Goal: Find specific page/section: Find specific page/section

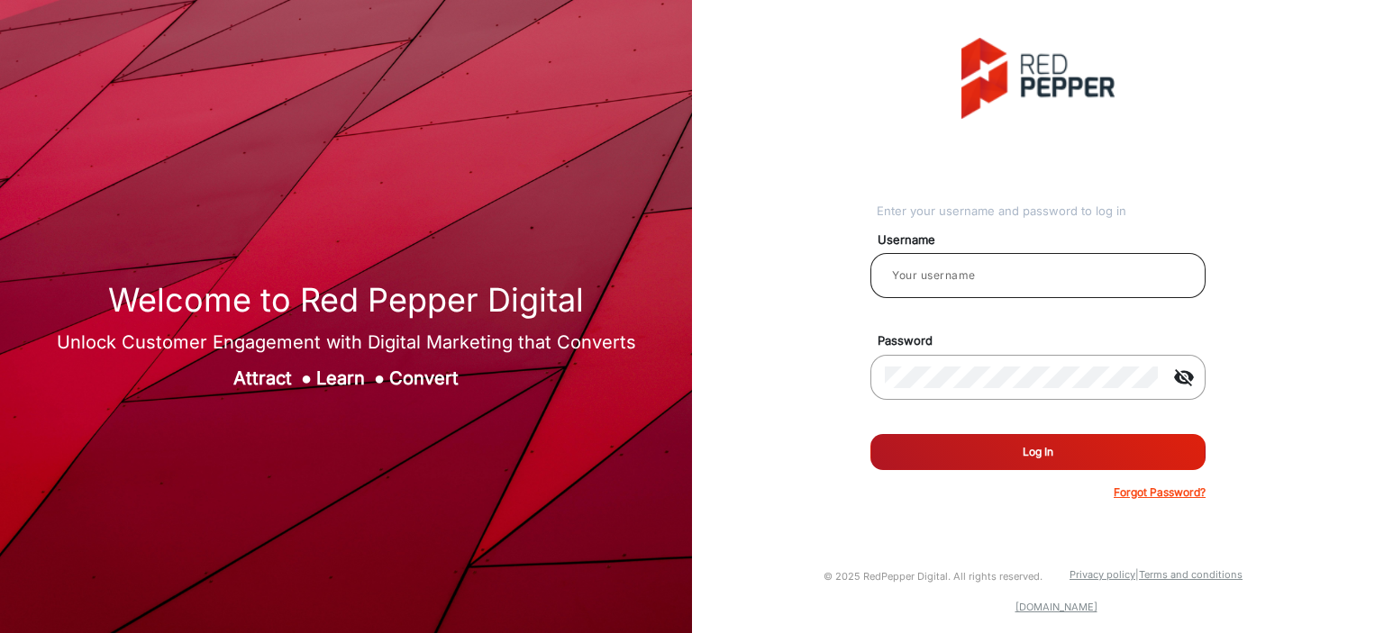
click at [1051, 282] on input "email" at bounding box center [1038, 276] width 306 height 22
type input "[PERSON_NAME]"
drag, startPoint x: 958, startPoint y: 430, endPoint x: 967, endPoint y: 434, distance: 10.1
click at [961, 432] on form "Username [PERSON_NAME] Password visibility_off Remember me Log In Forgot Passwo…" at bounding box center [1037, 361] width 335 height 280
click at [971, 439] on button "Log In" at bounding box center [1037, 452] width 335 height 36
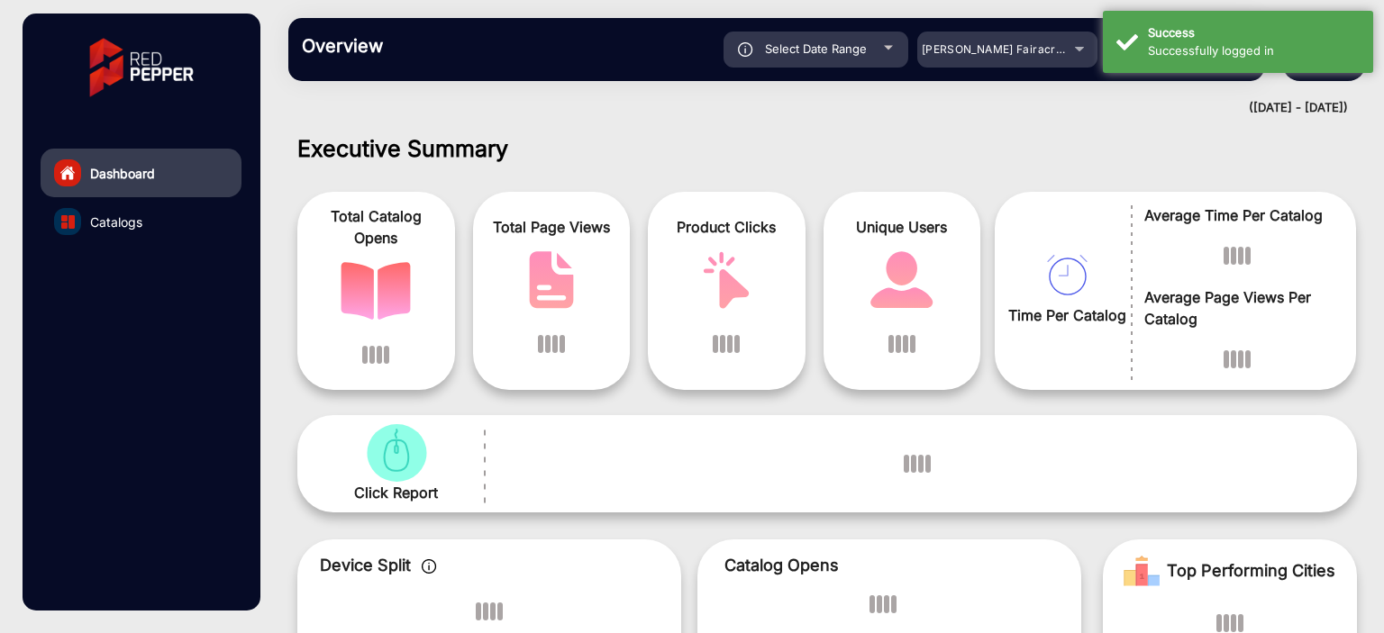
scroll to position [14, 0]
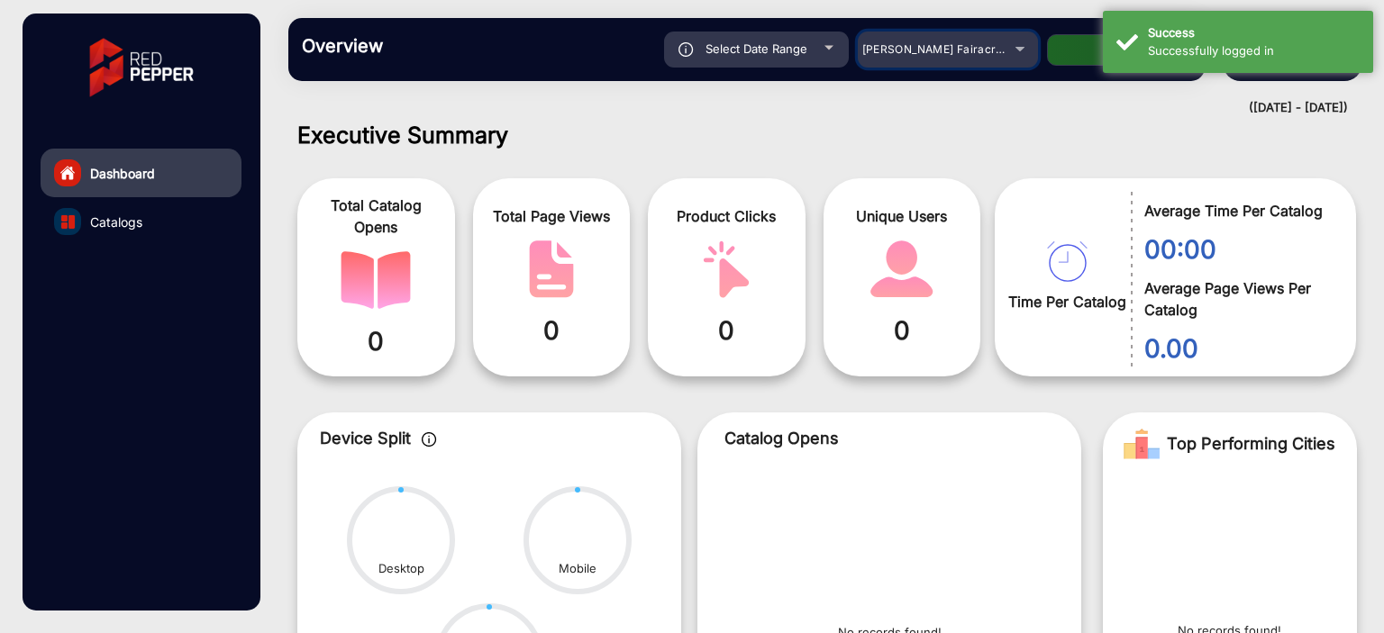
click at [957, 57] on div "[PERSON_NAME] Fairacre Farms" at bounding box center [934, 50] width 144 height 22
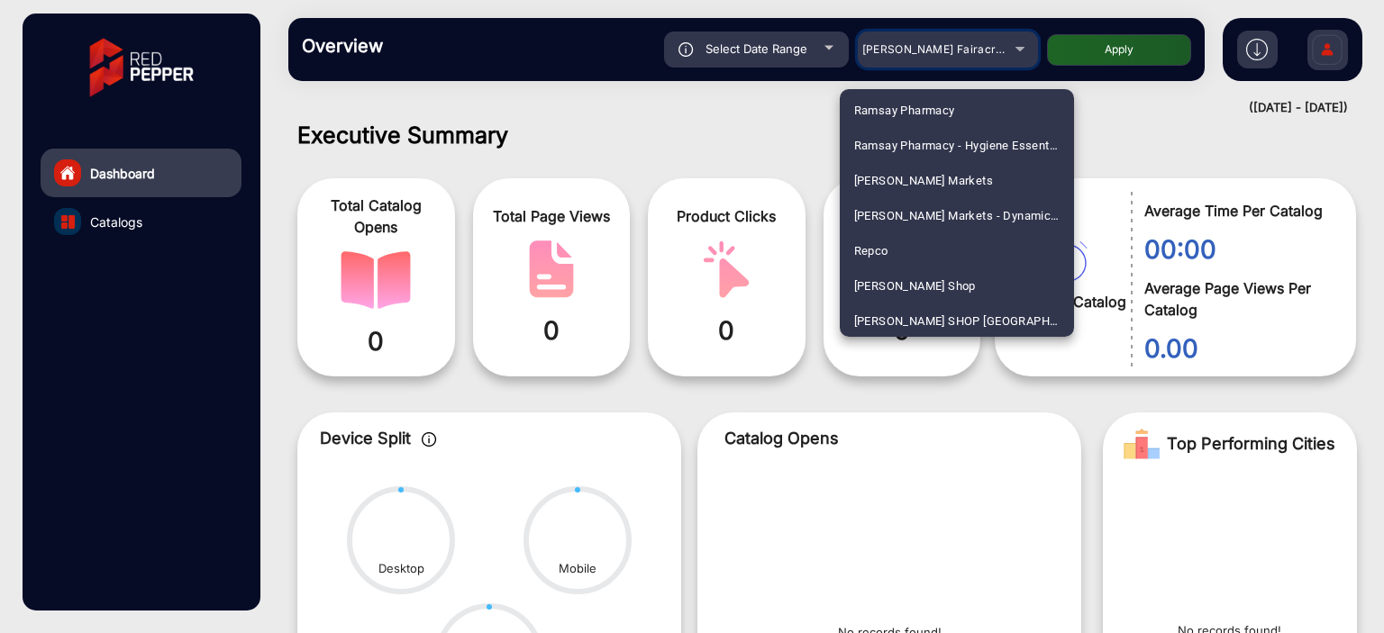
scroll to position [4257, 0]
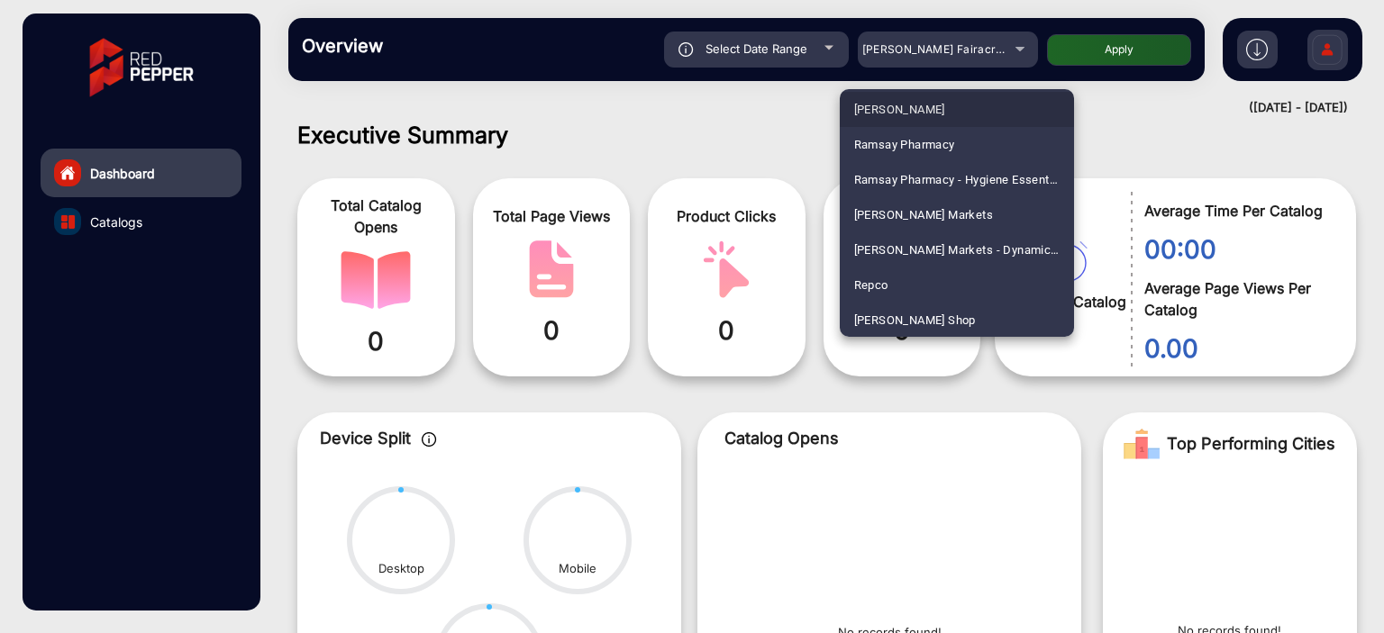
click at [961, 111] on mat-option "[PERSON_NAME]" at bounding box center [957, 109] width 234 height 35
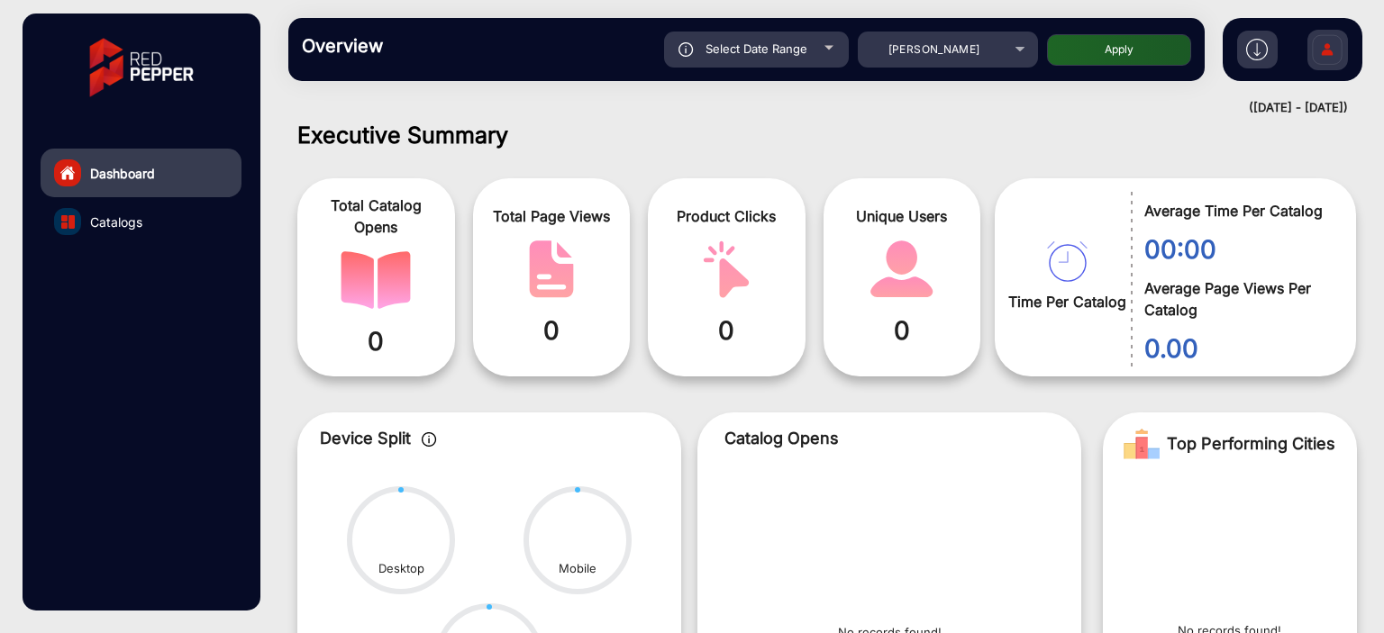
click at [1091, 41] on button "Apply" at bounding box center [1119, 50] width 144 height 32
type input "[DATE]"
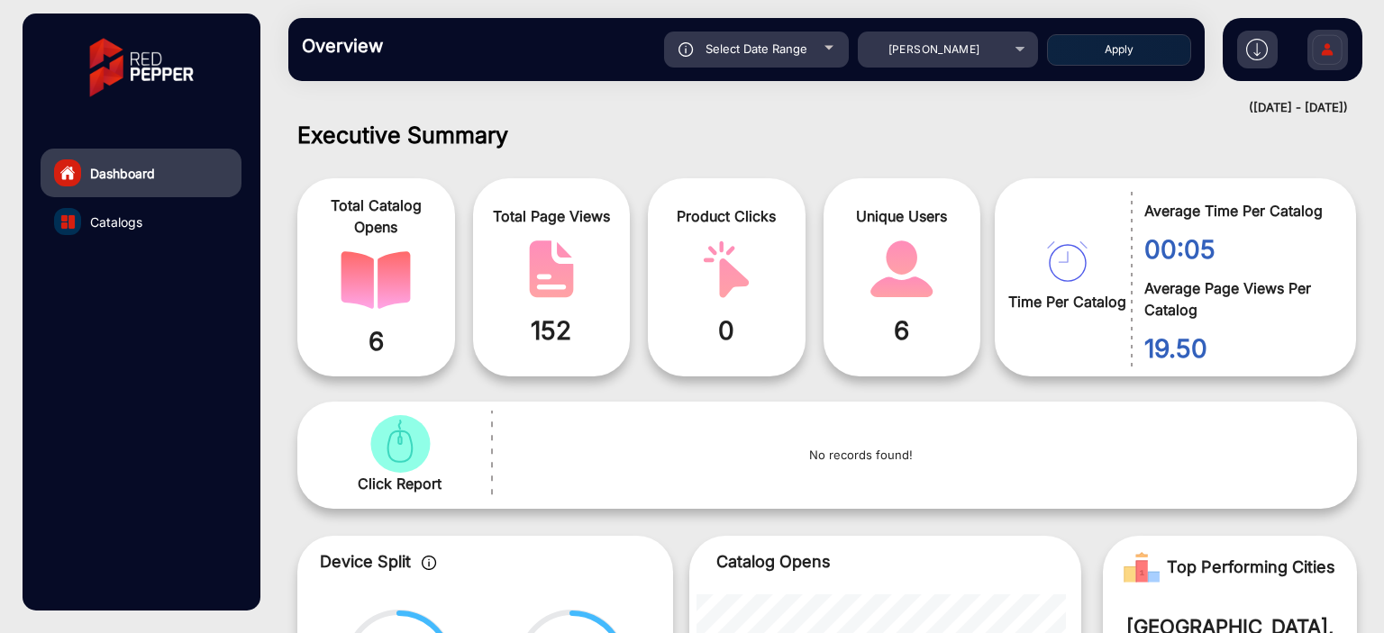
click at [214, 223] on link "Catalogs" at bounding box center [141, 221] width 201 height 49
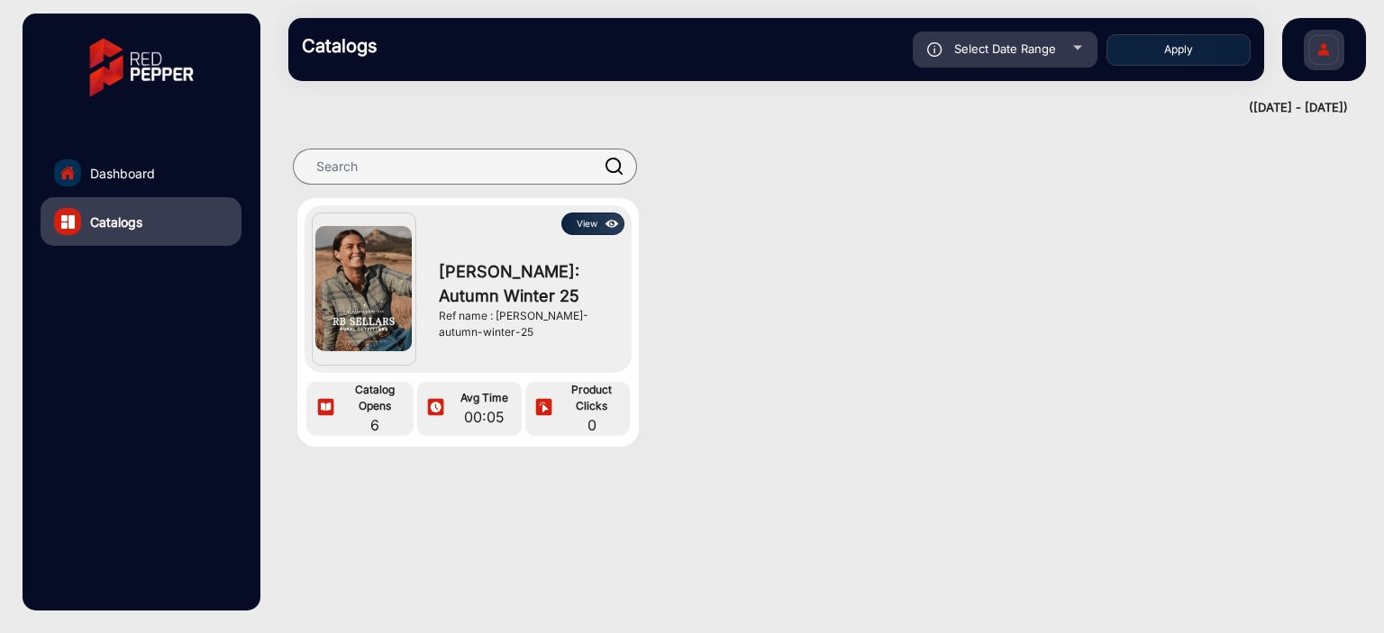
click at [603, 226] on img at bounding box center [612, 224] width 21 height 20
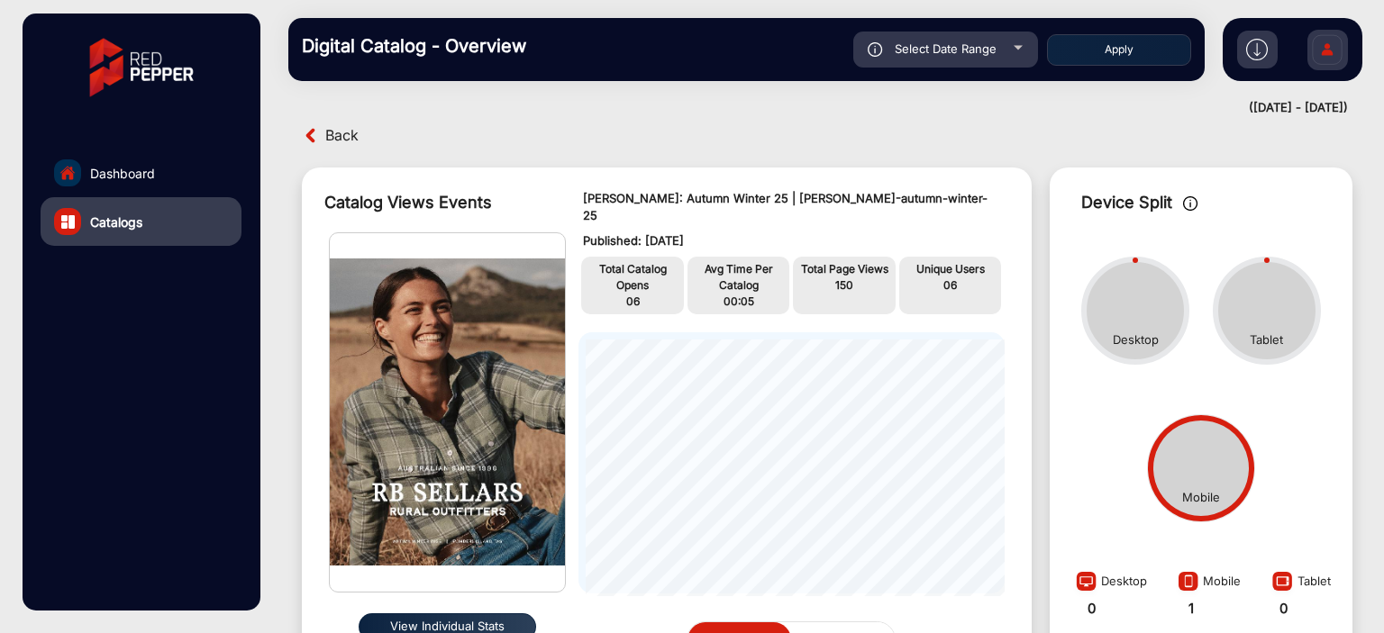
click at [357, 125] on span "Back" at bounding box center [341, 136] width 33 height 28
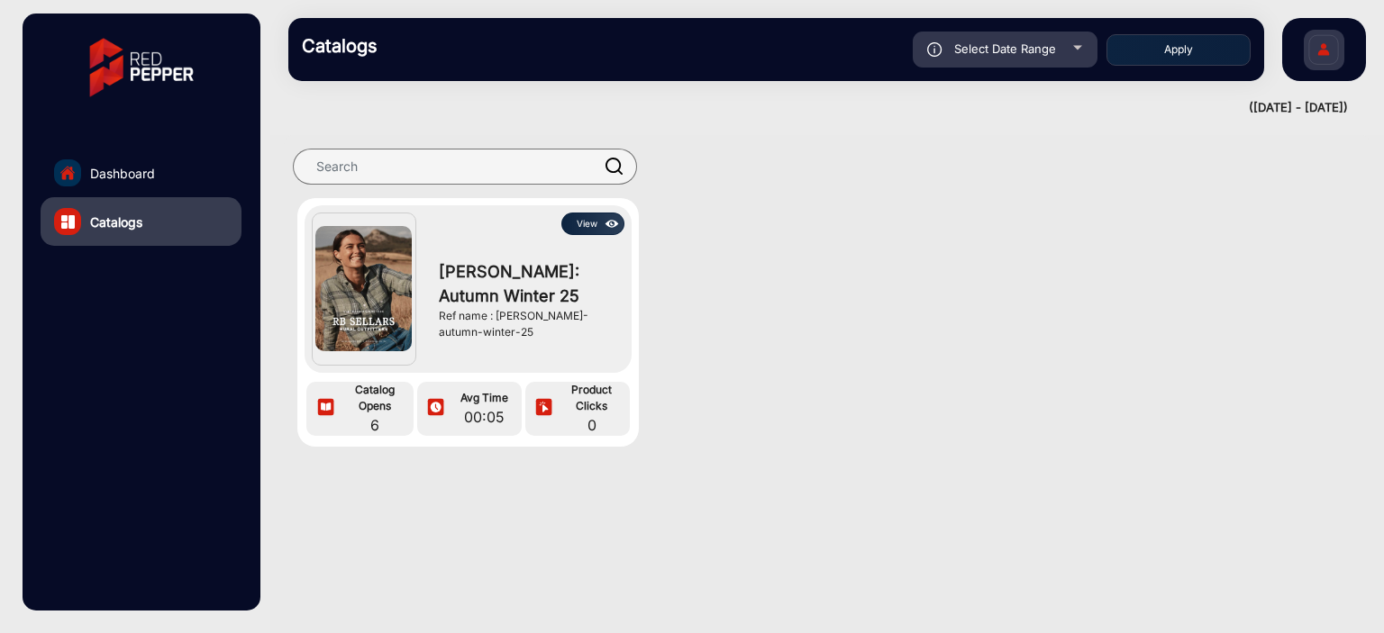
drag, startPoint x: 584, startPoint y: 227, endPoint x: 598, endPoint y: 251, distance: 27.5
click at [595, 253] on div "View [PERSON_NAME]: Autumn Winter 25 Ref name : [PERSON_NAME]-autumn-winter-25" at bounding box center [520, 289] width 208 height 153
click at [607, 215] on img at bounding box center [612, 224] width 21 height 20
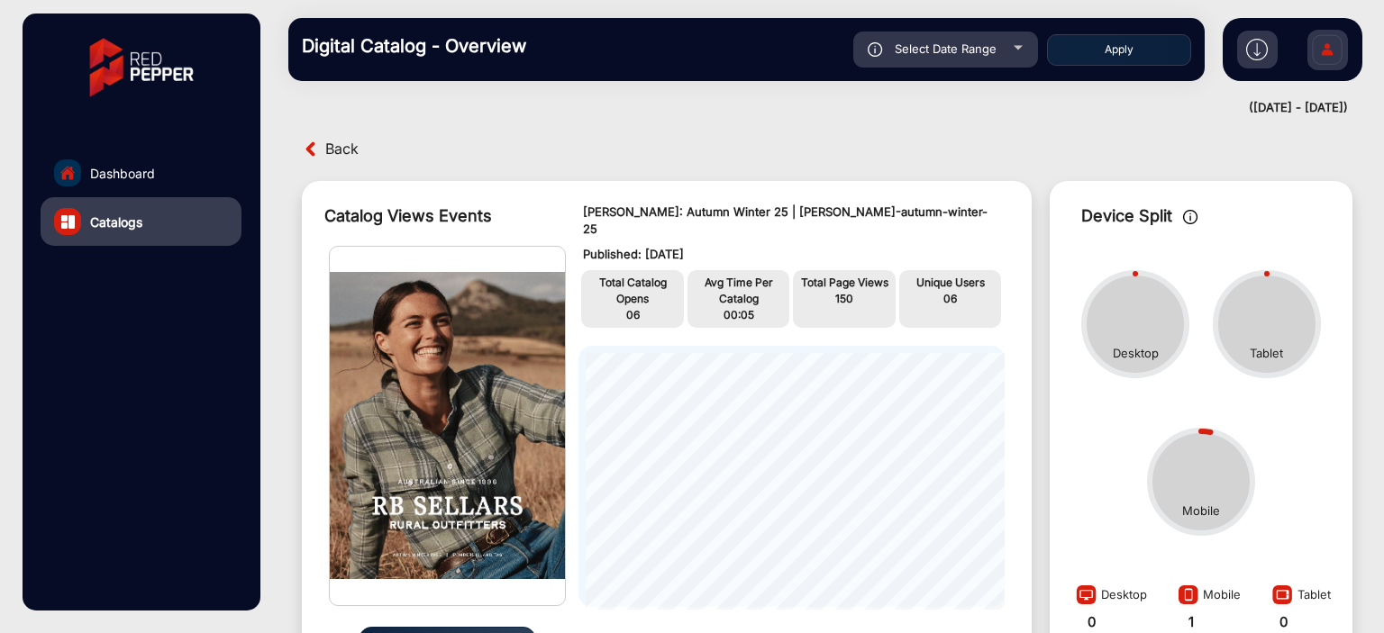
scroll to position [14, 0]
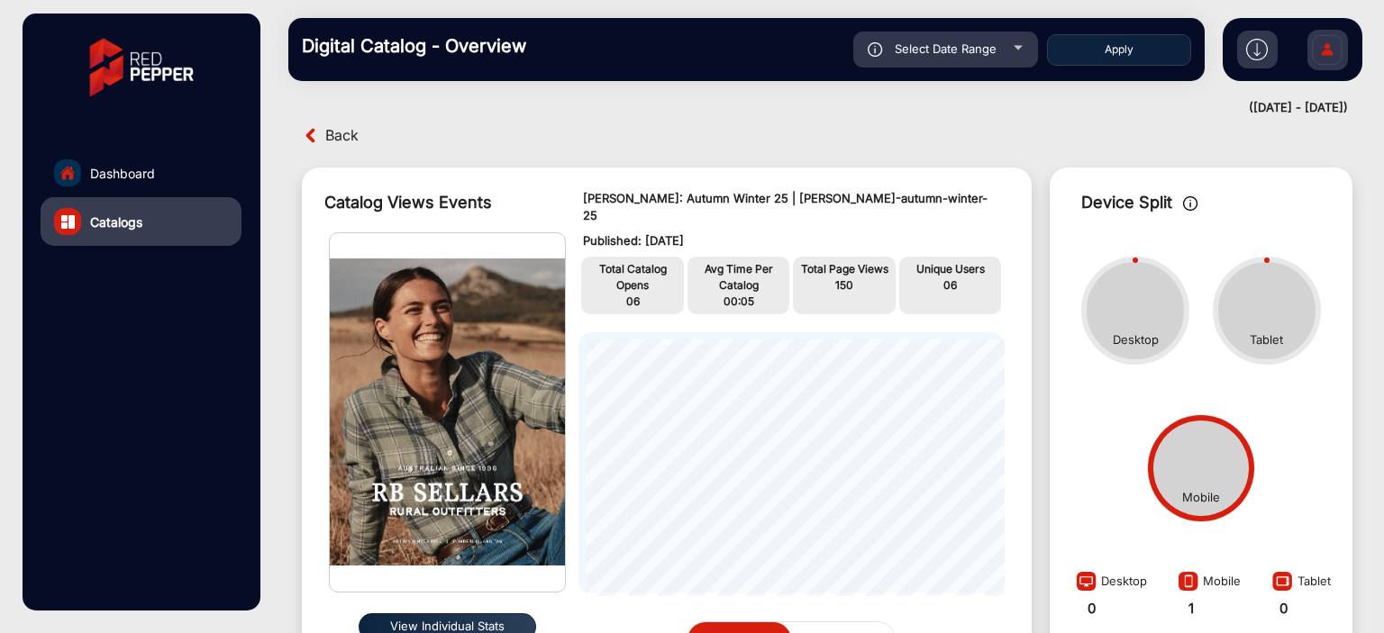
click at [961, 50] on span "Select Date Range" at bounding box center [946, 48] width 102 height 14
type input "[DATE]"
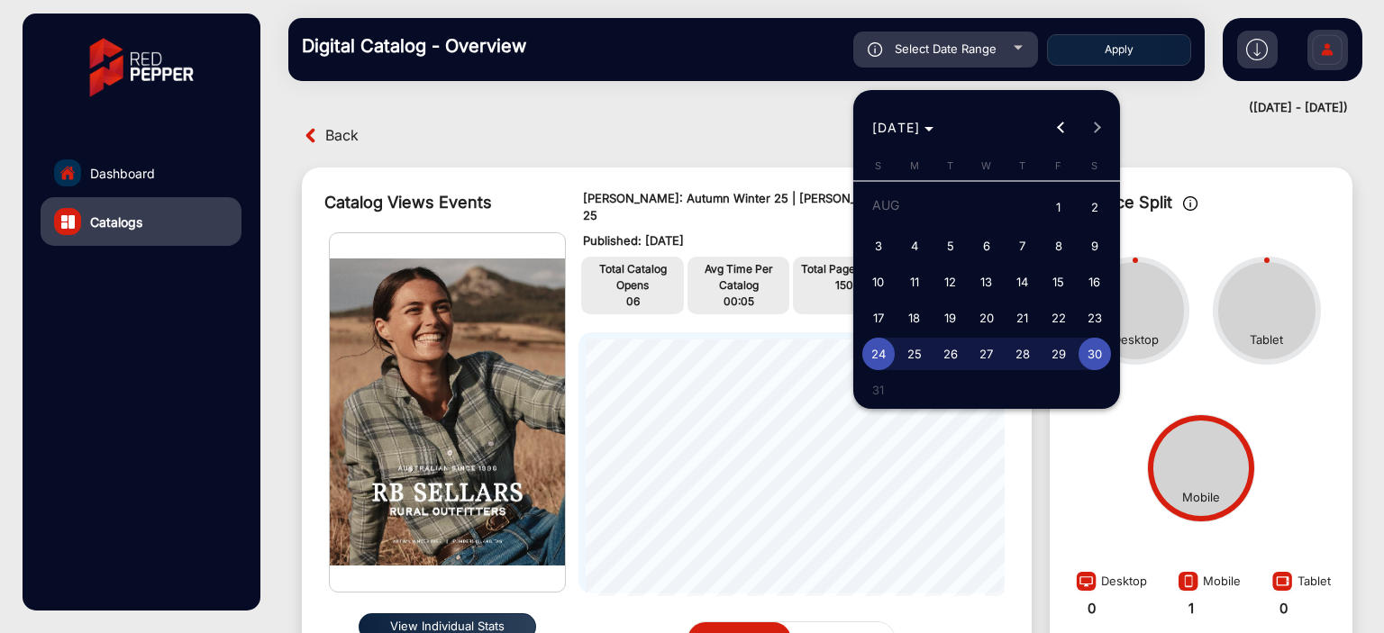
click at [1096, 123] on div "[DATE] [DATE]" at bounding box center [987, 128] width 258 height 36
click at [584, 154] on div at bounding box center [692, 316] width 1384 height 633
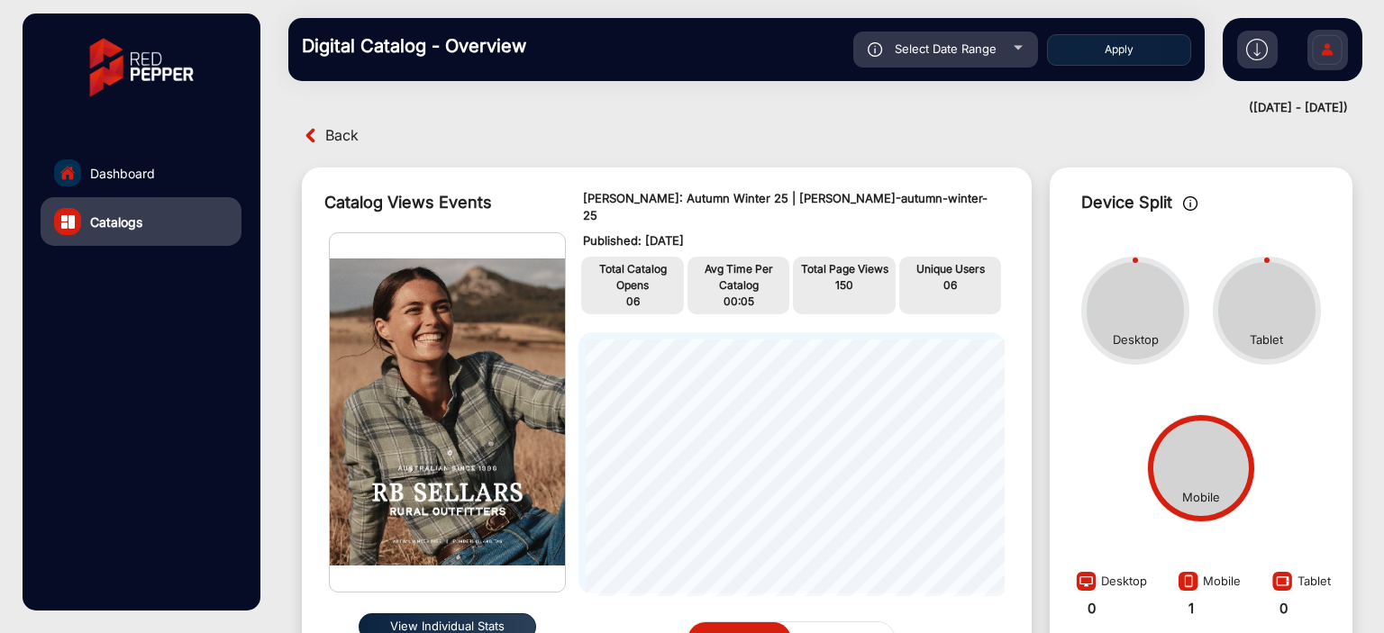
click at [345, 139] on span "Back" at bounding box center [341, 136] width 33 height 28
